Goal: Navigation & Orientation: Find specific page/section

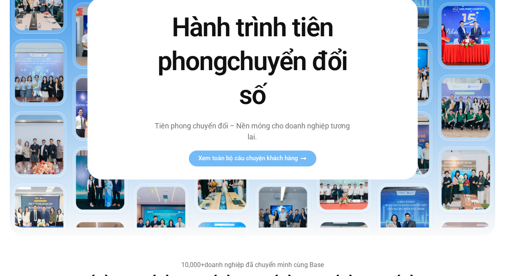
scroll to position [100, 0]
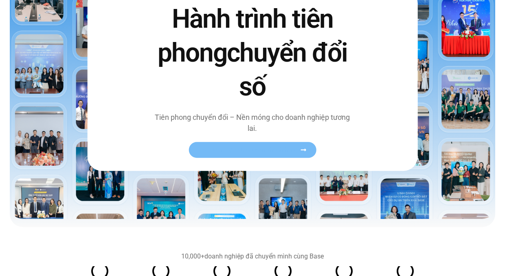
click at [268, 149] on span "Xem toàn bộ câu chuyện khách hàng" at bounding box center [248, 150] width 100 height 6
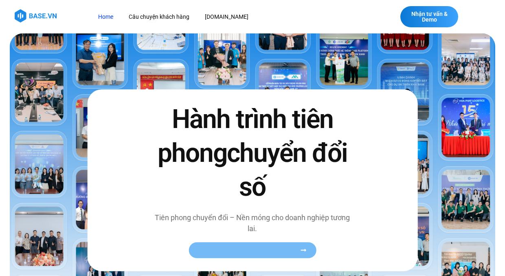
click at [298, 253] on span "Xem toàn bộ câu chuyện khách hàng" at bounding box center [248, 250] width 100 height 6
click at [305, 250] on icon at bounding box center [303, 250] width 5 height 2
